Goal: Information Seeking & Learning: Find specific fact

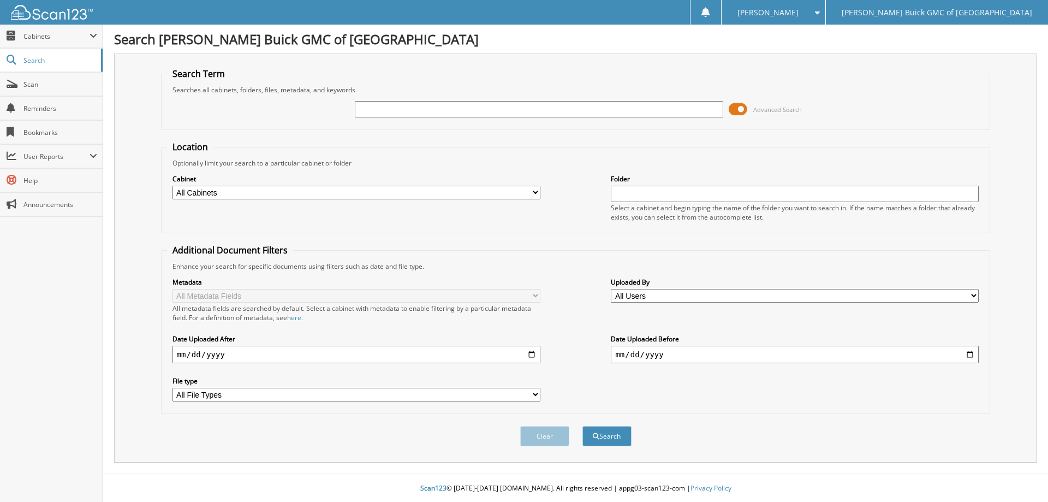
paste input "SZ310251"
type input "SZ310251"
click at [583, 426] on button "Search" at bounding box center [607, 436] width 49 height 20
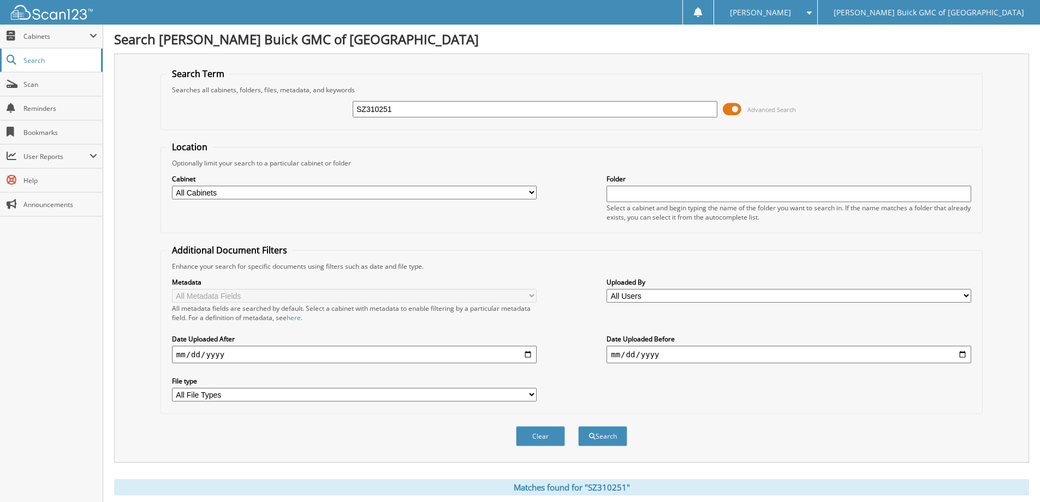
click at [39, 50] on link "Search" at bounding box center [51, 60] width 103 height 23
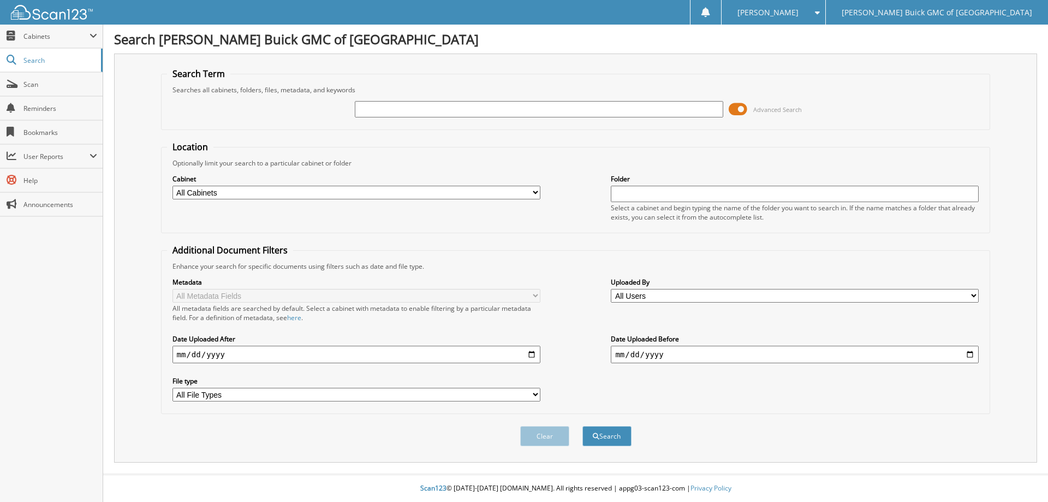
paste input "6094015"
type input "6094015"
click at [583, 426] on button "Search" at bounding box center [607, 436] width 49 height 20
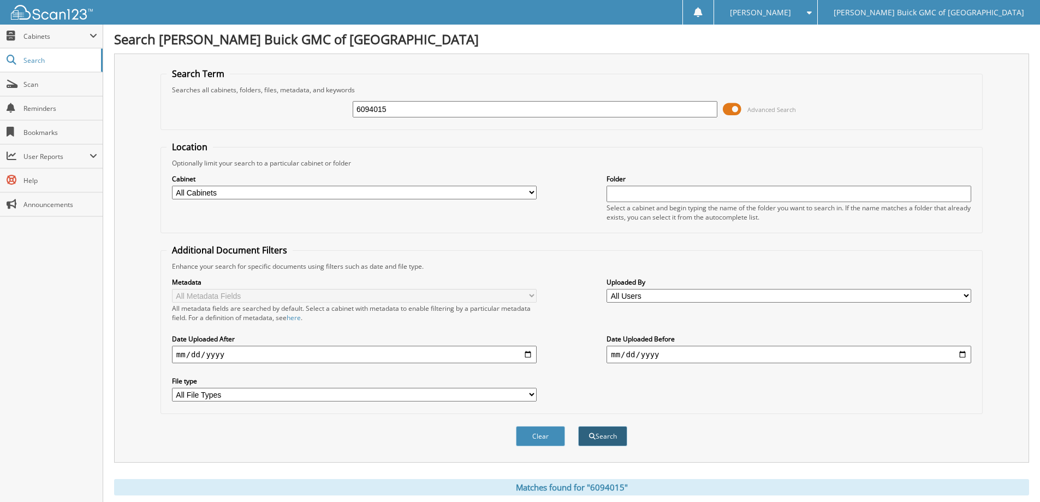
click at [621, 431] on button "Search" at bounding box center [602, 436] width 49 height 20
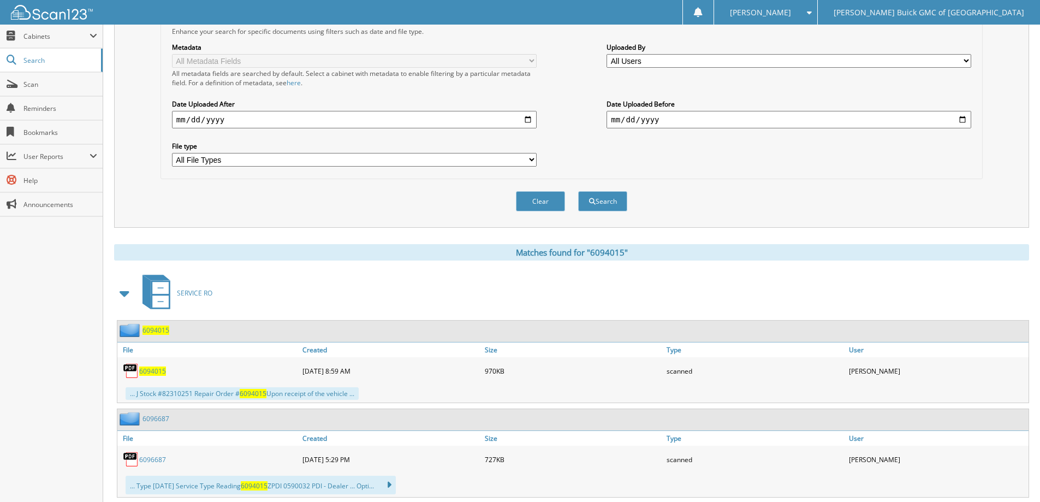
scroll to position [264, 0]
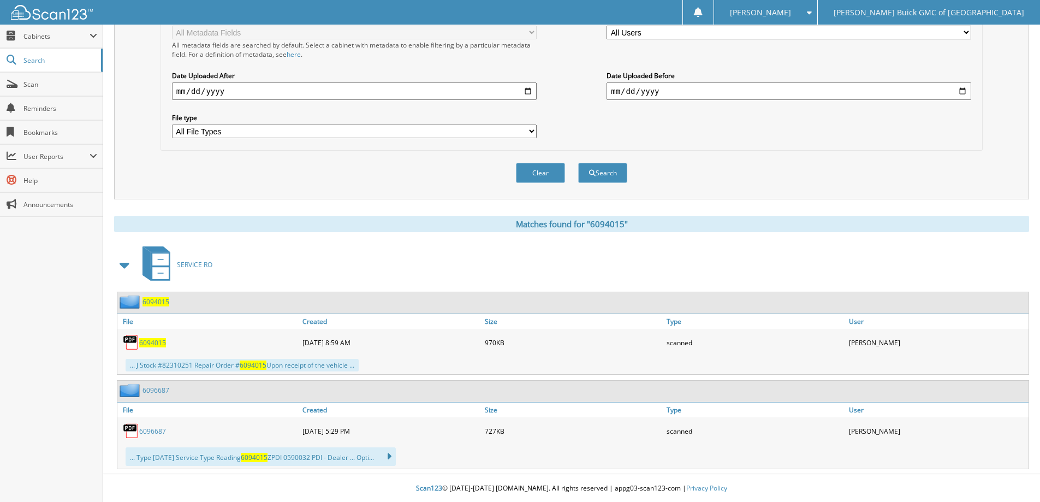
click at [149, 343] on span "6094015" at bounding box center [152, 342] width 27 height 9
